Goal: Transaction & Acquisition: Purchase product/service

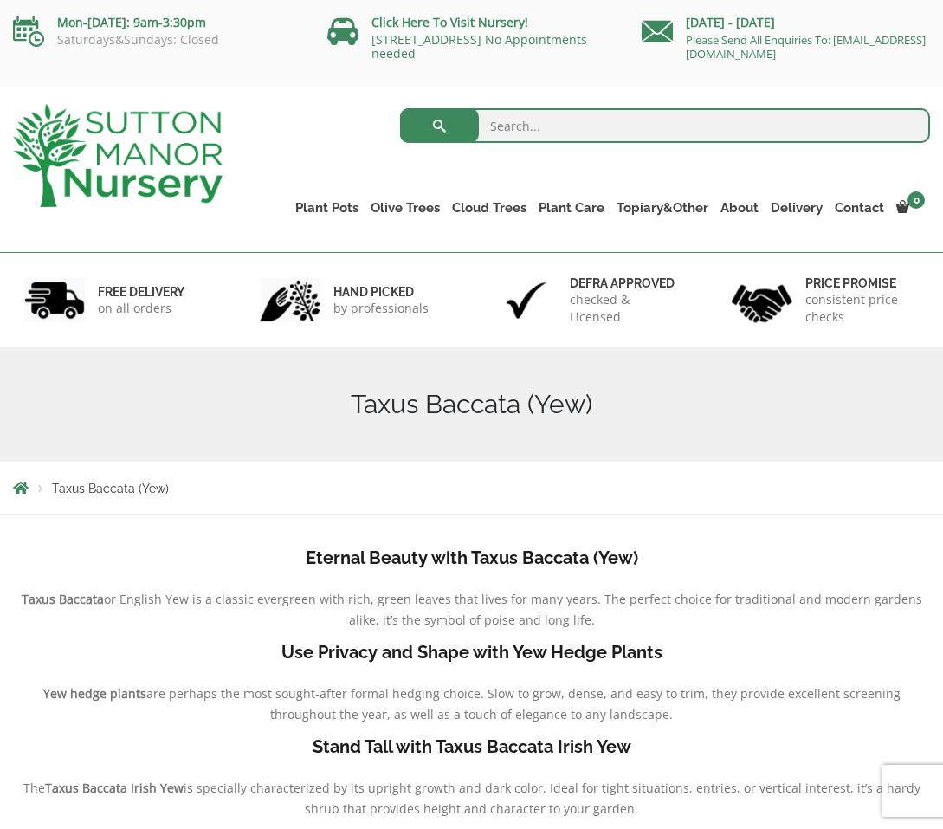
click at [906, 3] on div "Monday - Sunday Please Send All Enquiries To: enquiries@suttonmanornursery.co.uk" at bounding box center [786, 34] width 314 height 69
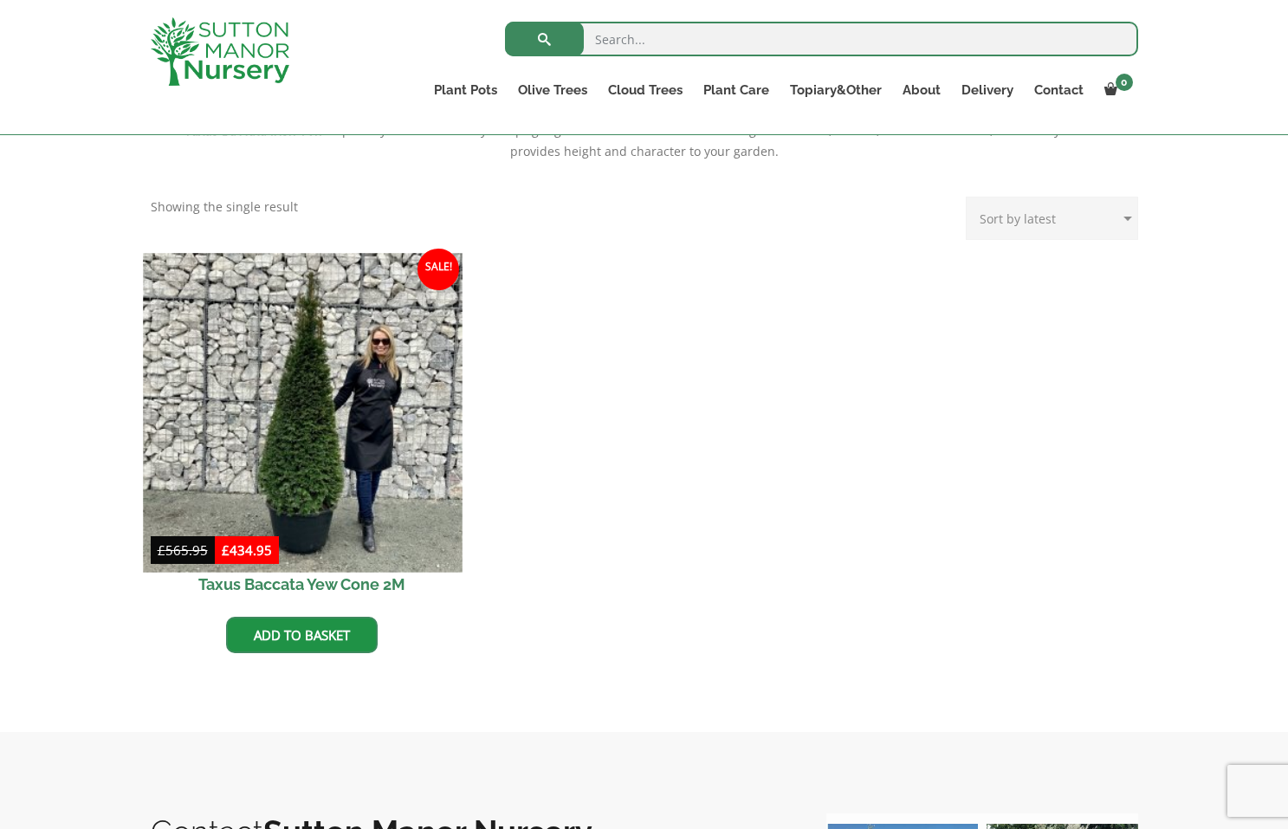
scroll to position [647, 0]
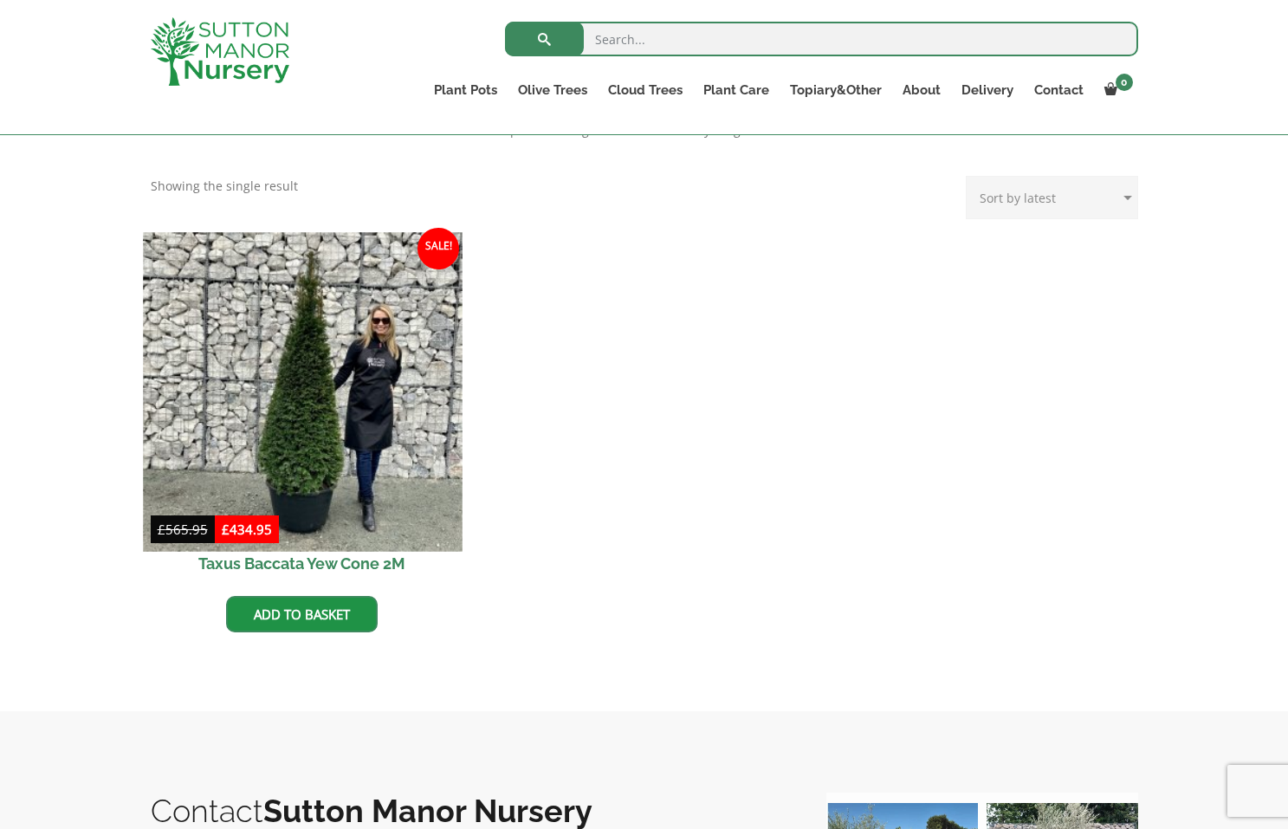
click at [218, 381] on img at bounding box center [302, 391] width 319 height 319
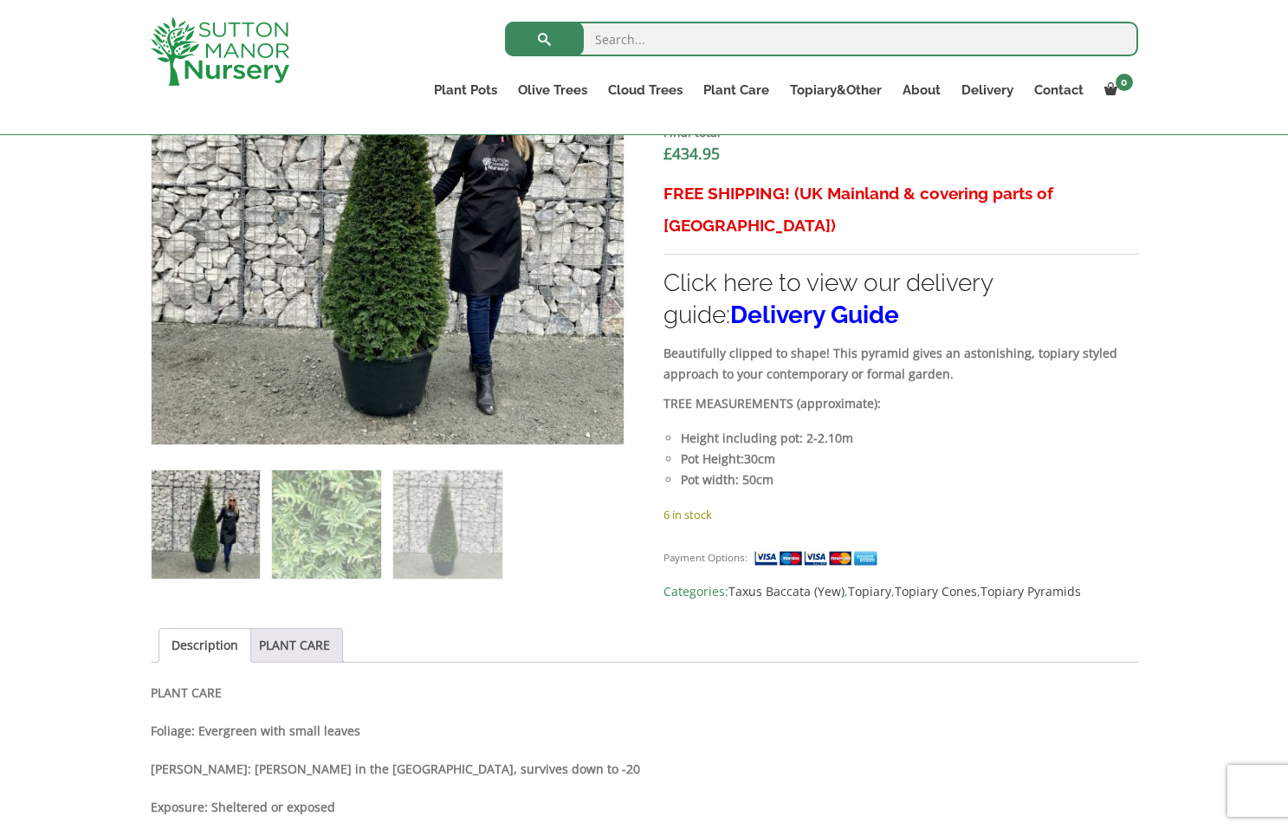
scroll to position [614, 0]
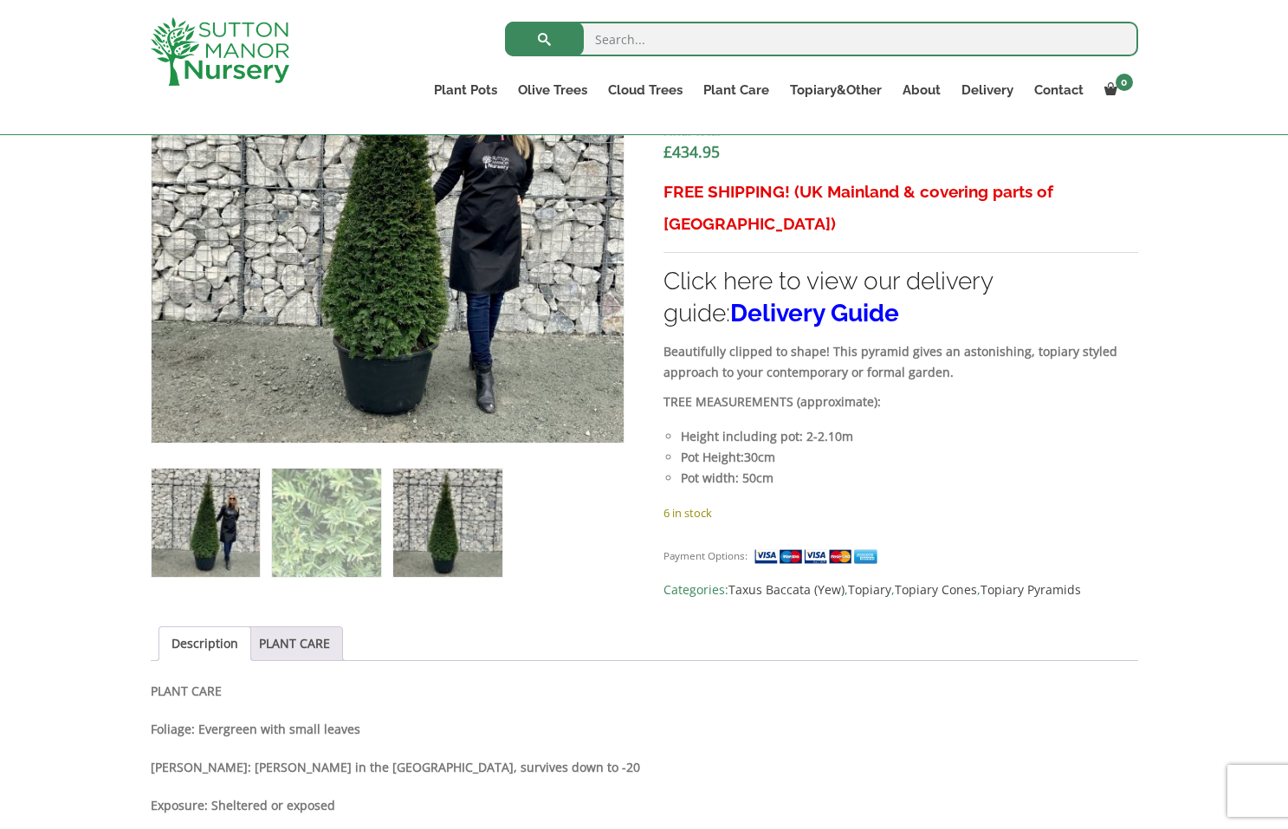
click at [477, 513] on img at bounding box center [447, 523] width 108 height 108
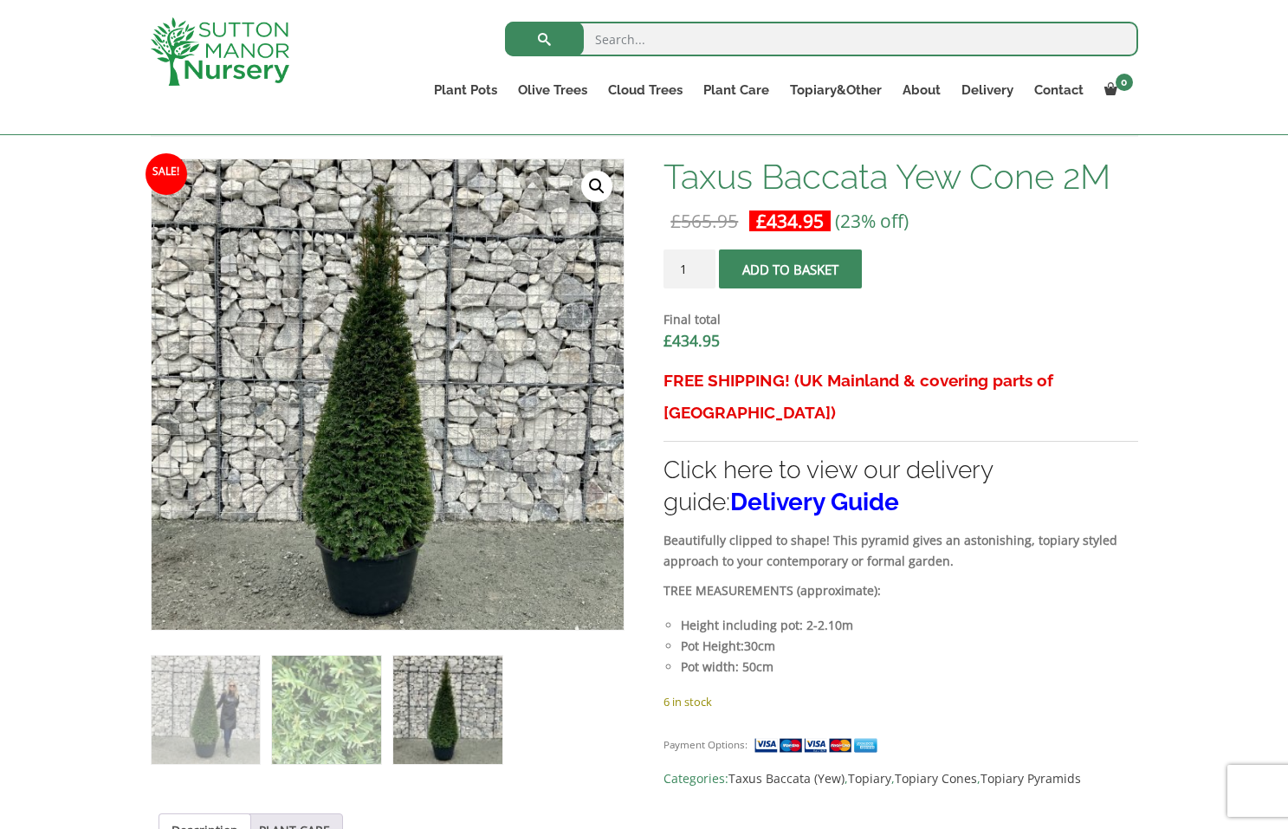
scroll to position [401, 0]
